Goal: Find specific page/section: Find specific page/section

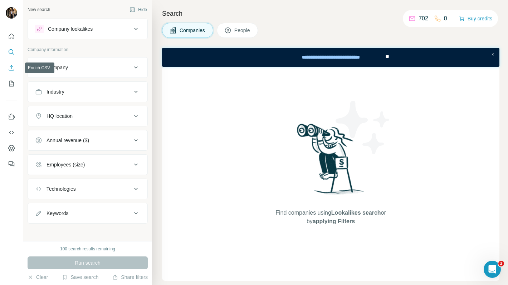
click at [14, 68] on icon "Enrich CSV" at bounding box center [11, 67] width 7 height 7
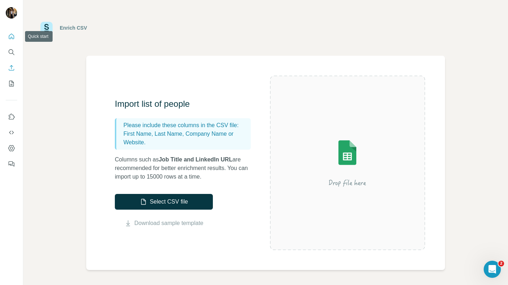
click at [13, 38] on icon "Quick start" at bounding box center [11, 36] width 7 height 7
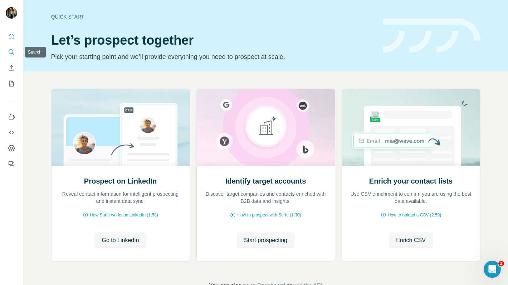
click at [11, 50] on icon "Search" at bounding box center [11, 52] width 7 height 7
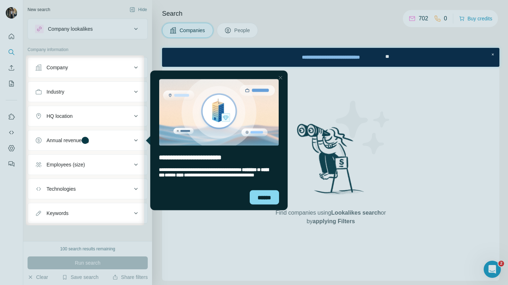
click at [11, 117] on div at bounding box center [13, 140] width 26 height 170
click at [10, 118] on div at bounding box center [13, 140] width 26 height 170
click at [257, 202] on div "******" at bounding box center [264, 197] width 29 height 14
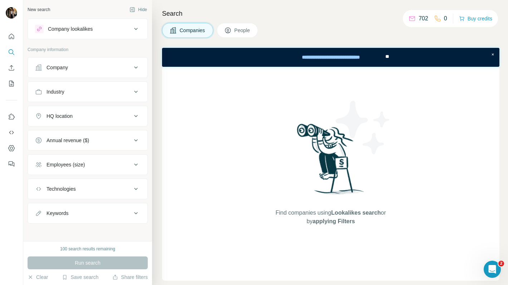
click at [91, 66] on div "Company" at bounding box center [83, 67] width 97 height 7
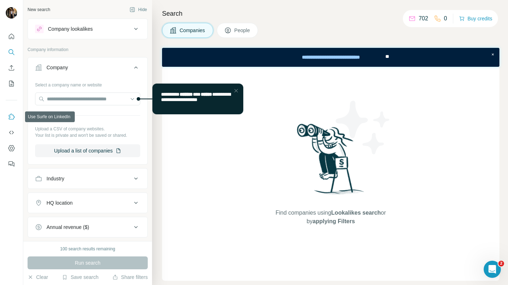
click at [9, 116] on icon "Use Surfe on LinkedIn" at bounding box center [11, 116] width 7 height 7
